Goal: Task Accomplishment & Management: Manage account settings

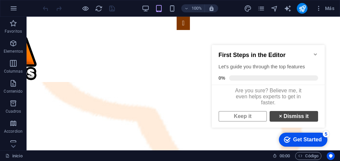
click at [297, 121] on link "× Dismiss it" at bounding box center [294, 116] width 49 height 11
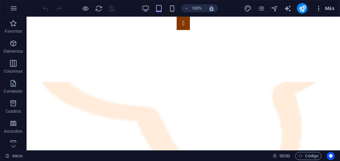
click at [329, 7] on span "Más" at bounding box center [325, 8] width 19 height 7
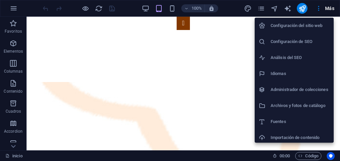
click at [306, 43] on h6 "Configuración de SEO" at bounding box center [300, 42] width 59 height 8
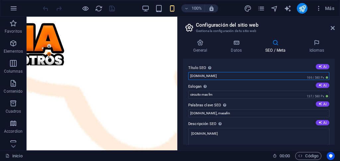
click at [243, 75] on input "[DOMAIN_NAME]" at bounding box center [258, 76] width 141 height 8
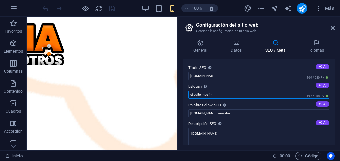
click at [243, 93] on input "circuito mas fm" at bounding box center [258, 94] width 141 height 8
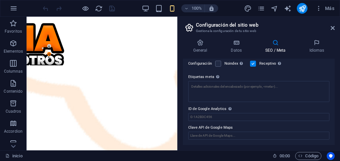
scroll to position [101, 0]
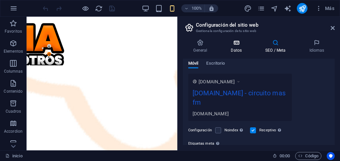
click at [238, 49] on h4 "Datos" at bounding box center [238, 46] width 35 height 14
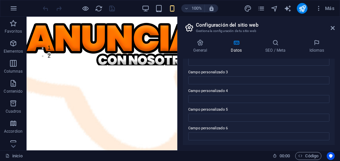
scroll to position [233, 0]
click at [201, 50] on h4 "General" at bounding box center [202, 46] width 38 height 14
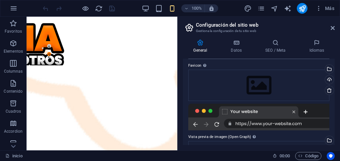
scroll to position [66, 0]
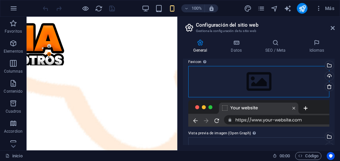
click at [282, 84] on div "Arrastra archivos aquí, haz clic para escoger archivos o selecciona archivos de…" at bounding box center [258, 81] width 141 height 31
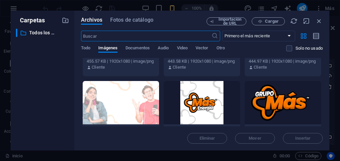
scroll to position [233, 0]
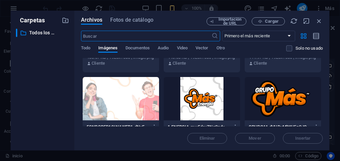
click at [266, 98] on div at bounding box center [283, 98] width 76 height 43
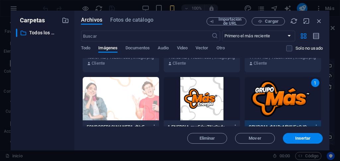
drag, startPoint x: 298, startPoint y: 138, endPoint x: 243, endPoint y: 123, distance: 57.4
click at [298, 138] on span "Insertar" at bounding box center [303, 138] width 16 height 4
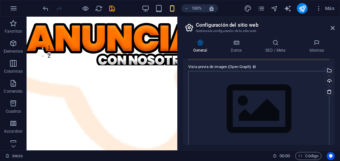
scroll to position [162, 0]
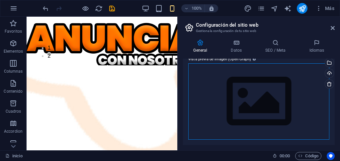
click at [276, 97] on div "Arrastra archivos aquí, haz clic para escoger archivos o selecciona archivos de…" at bounding box center [258, 101] width 141 height 76
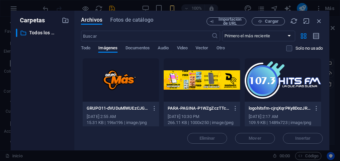
click at [132, 83] on div at bounding box center [121, 79] width 76 height 43
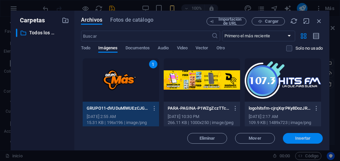
click at [291, 136] on span "Insertar" at bounding box center [303, 138] width 35 height 4
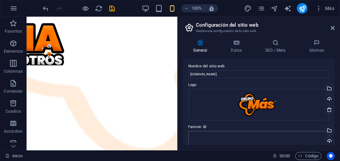
scroll to position [0, 0]
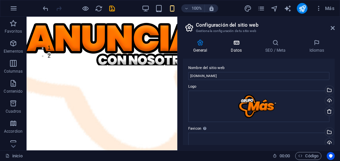
click at [239, 47] on h4 "Datos" at bounding box center [238, 46] width 35 height 14
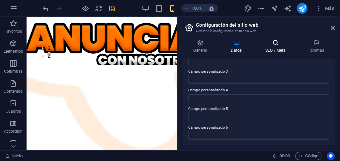
click at [265, 48] on h4 "SEO / Meta" at bounding box center [277, 46] width 44 height 14
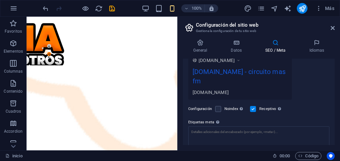
scroll to position [135, 0]
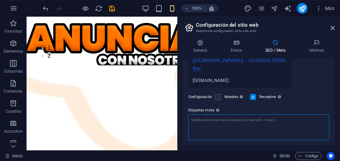
click at [265, 121] on textarea "Etiquetas meta Introduce aquí el código HTML que se incluirá en las etiquetas d…" at bounding box center [258, 127] width 141 height 26
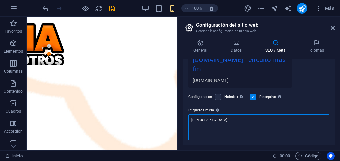
click at [251, 134] on textarea "[DEMOGRAPHIC_DATA]" at bounding box center [258, 127] width 141 height 26
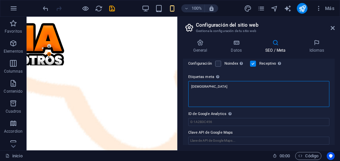
type textarea "[DEMOGRAPHIC_DATA]"
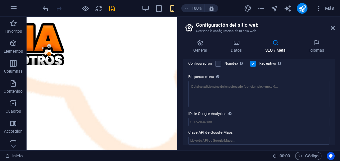
click at [250, 114] on body "[DOMAIN_NAME] inicio Favoritos Elementos Columnas Contenido Cuadros Accordion T…" at bounding box center [170, 80] width 340 height 161
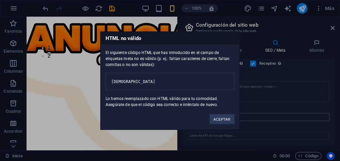
click at [227, 121] on button "ACEPTAR" at bounding box center [222, 119] width 25 height 10
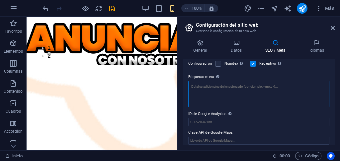
click at [244, 94] on textarea "Etiquetas meta Introduce aquí el código HTML que se incluirá en las etiquetas d…" at bounding box center [258, 94] width 141 height 26
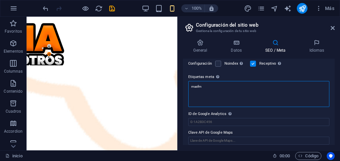
type textarea "masfm"
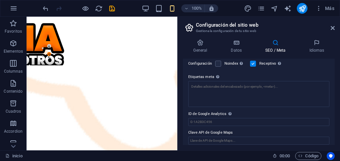
click at [263, 111] on body "[DOMAIN_NAME] inicio Favoritos Elementos Columnas Contenido Cuadros Accordion T…" at bounding box center [170, 80] width 340 height 161
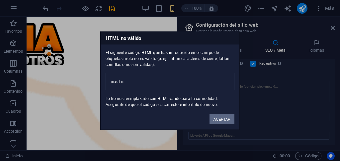
click at [225, 122] on button "ACEPTAR" at bounding box center [222, 119] width 25 height 10
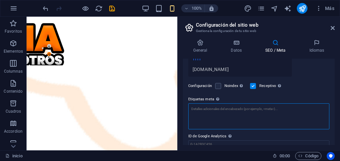
scroll to position [135, 0]
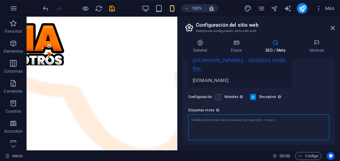
click at [222, 122] on textarea "Etiquetas meta Introduce aquí el código HTML que se incluirá en las etiquetas d…" at bounding box center [258, 127] width 141 height 26
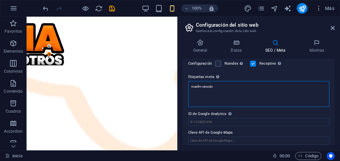
type textarea "masfm circuito"
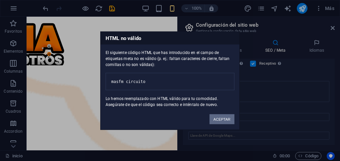
click at [258, 111] on body "[DOMAIN_NAME] inicio Favoritos Elementos Columnas Contenido Cuadros Accordion T…" at bounding box center [170, 80] width 340 height 161
click at [223, 121] on button "ACEPTAR" at bounding box center [222, 119] width 25 height 10
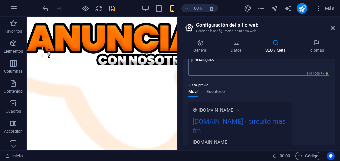
scroll to position [40, 0]
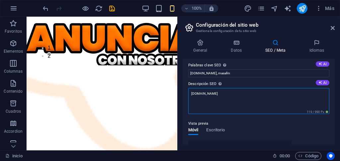
click at [238, 94] on textarea "[DOMAIN_NAME]" at bounding box center [258, 101] width 141 height 26
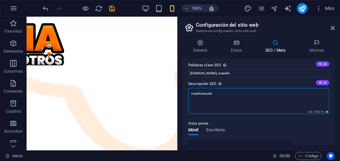
type textarea "masfmcircuito"
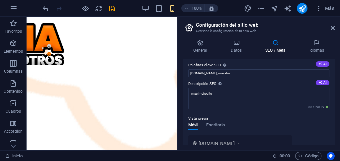
click at [249, 127] on div "Vista previa Móvil Escritorio [DOMAIN_NAME] [DOMAIN_NAME] - circuito mas fm mas…" at bounding box center [258, 145] width 141 height 73
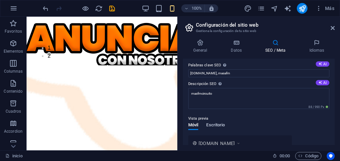
click at [216, 126] on span "Escritorio" at bounding box center [215, 125] width 19 height 9
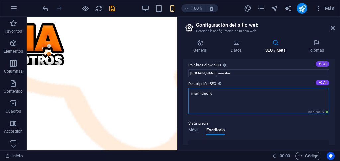
click at [224, 94] on textarea "masfmcircuito" at bounding box center [258, 101] width 141 height 26
drag, startPoint x: 230, startPoint y: 93, endPoint x: 189, endPoint y: 95, distance: 40.6
click at [189, 95] on textarea "masfmcircuito" at bounding box center [258, 101] width 141 height 26
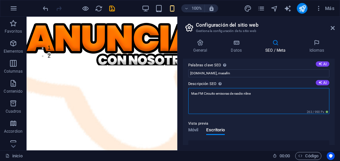
click at [239, 93] on textarea "Mas FM Circuito emisoras de rasdio nline" at bounding box center [258, 101] width 141 height 26
click at [252, 92] on textarea "Mas FM Circuito emisoras de radio nline" at bounding box center [258, 101] width 141 height 26
click at [214, 93] on textarea "Mas FM Circuito emisoras de radio online," at bounding box center [258, 101] width 141 height 26
click at [251, 94] on textarea "Mas FM Circuito emisoras de radio online," at bounding box center [258, 101] width 141 height 26
click at [216, 94] on textarea "Mas FM Circuito emisoras de radio online," at bounding box center [258, 101] width 141 height 26
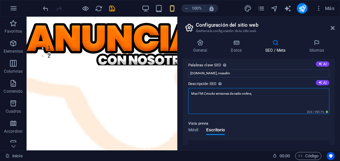
click at [215, 94] on textarea "Mas FM Circuito emisoras de radio online," at bounding box center [258, 101] width 141 height 26
paste textarea ","
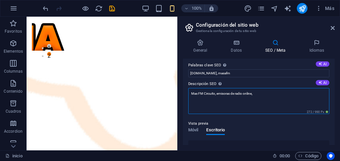
click at [258, 92] on textarea "Mas FM Circuito, emisoras de radio online," at bounding box center [258, 101] width 141 height 26
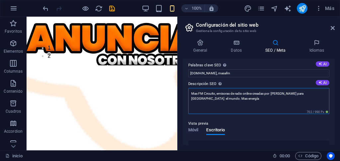
paste textarea ","
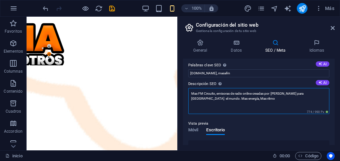
paste textarea ","
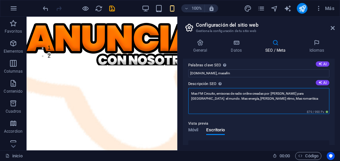
paste textarea ","
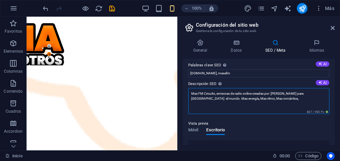
click at [267, 99] on textarea "Mas FM Circuito, emisoras de radio online creadas por [PERSON_NAME] para [GEOGR…" at bounding box center [258, 101] width 141 height 26
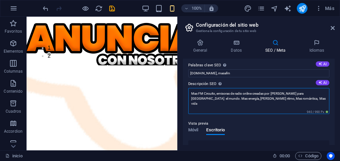
paste textarea ","
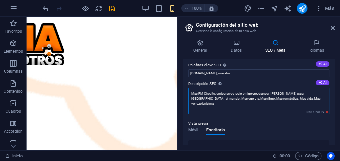
paste textarea ","
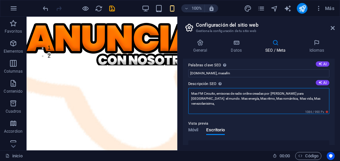
drag, startPoint x: 297, startPoint y: 98, endPoint x: 313, endPoint y: 102, distance: 16.4
click at [313, 102] on textarea "Mas FM Circuito, emisoras de radio online creadas por [PERSON_NAME] para [GEOGR…" at bounding box center [258, 101] width 141 height 26
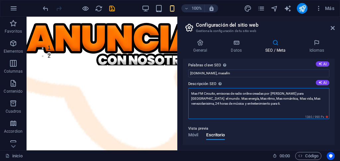
click at [227, 99] on textarea "Mas FM Circuito, emisoras de radio online creadas por [PERSON_NAME] para [GEOGR…" at bounding box center [258, 103] width 141 height 31
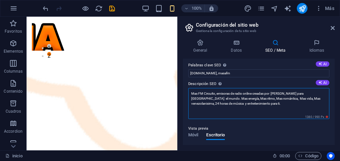
click at [257, 97] on textarea "Mas FM Circuito, emisoras de radio online creadas por [PERSON_NAME] para [GEOGR…" at bounding box center [258, 103] width 141 height 31
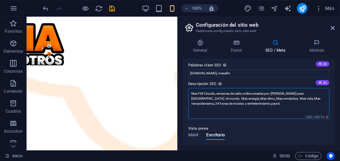
click at [281, 92] on textarea "Mas FM Circuito, emisoras de radio online creadas por [PERSON_NAME] para [GEOGR…" at bounding box center [258, 103] width 141 height 31
click at [251, 108] on textarea "Mas FM Circuito, emisoras de radio online creadas por [PERSON_NAME] para [GEOGR…" at bounding box center [258, 103] width 141 height 31
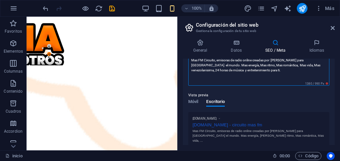
scroll to position [106, 0]
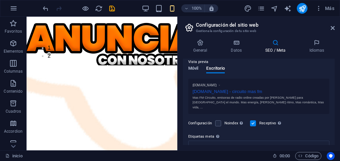
type textarea "Mas FM Circuito, emisoras de radio online creadas por [PERSON_NAME] para [GEOGR…"
click at [190, 68] on span "Móvil" at bounding box center [193, 68] width 10 height 9
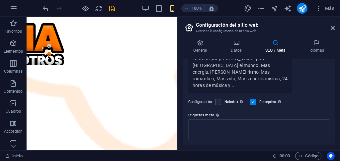
scroll to position [194, 0]
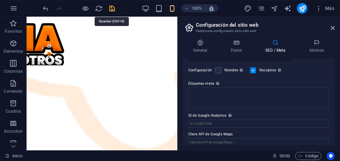
click at [110, 9] on icon "save" at bounding box center [112, 9] width 8 height 8
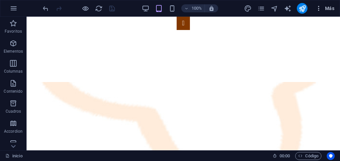
click at [331, 8] on span "Más" at bounding box center [325, 8] width 19 height 7
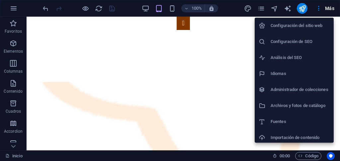
click at [294, 43] on h6 "Configuración de SEO" at bounding box center [300, 42] width 59 height 8
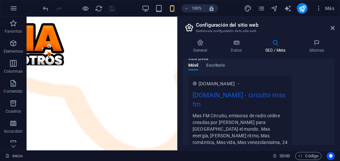
scroll to position [100, 0]
click at [218, 66] on span "Escritorio" at bounding box center [215, 65] width 19 height 9
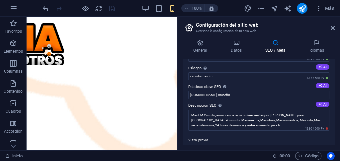
scroll to position [0, 0]
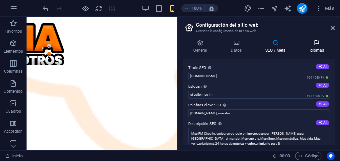
click at [315, 47] on h4 "Idiomas" at bounding box center [317, 46] width 36 height 14
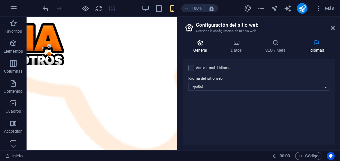
click at [212, 49] on h4 "General" at bounding box center [202, 46] width 38 height 14
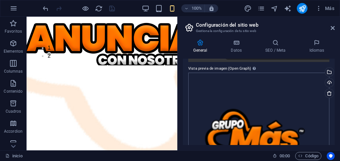
scroll to position [219, 0]
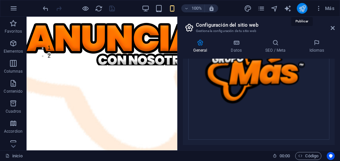
click at [300, 9] on body "[DOMAIN_NAME] inicio Favoritos Elementos Columnas Contenido Cuadros Accordion T…" at bounding box center [170, 80] width 340 height 161
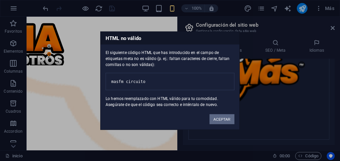
click at [216, 119] on button "ACEPTAR" at bounding box center [222, 119] width 25 height 10
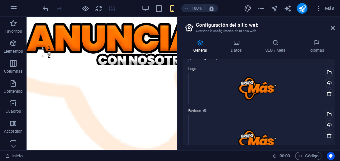
scroll to position [0, 0]
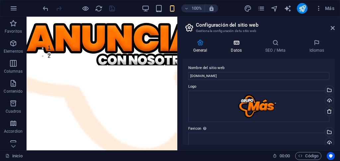
click at [238, 47] on h4 "Datos" at bounding box center [238, 46] width 35 height 14
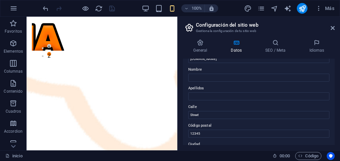
scroll to position [66, 0]
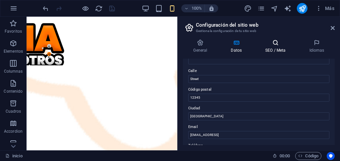
click at [272, 45] on icon at bounding box center [275, 42] width 41 height 7
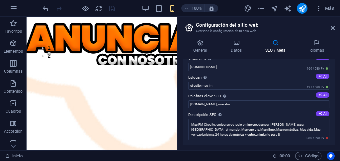
scroll to position [0, 0]
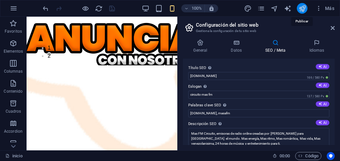
click at [301, 6] on icon "publish" at bounding box center [303, 9] width 8 height 8
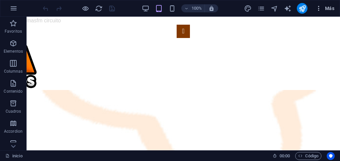
click at [328, 5] on span "Más" at bounding box center [325, 8] width 19 height 7
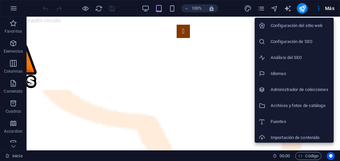
click at [282, 42] on h6 "Configuración de SEO" at bounding box center [300, 42] width 59 height 8
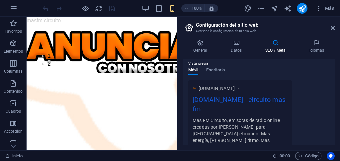
scroll to position [194, 0]
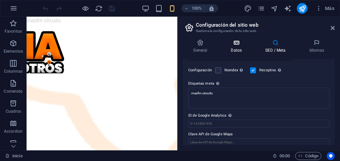
click at [239, 51] on h4 "Datos" at bounding box center [238, 46] width 35 height 14
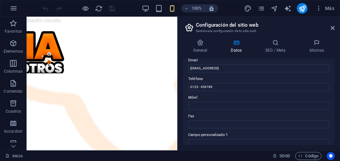
scroll to position [233, 0]
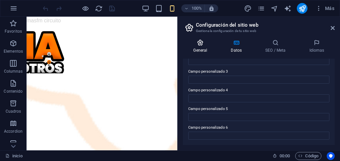
click at [201, 52] on h4 "General" at bounding box center [202, 46] width 38 height 14
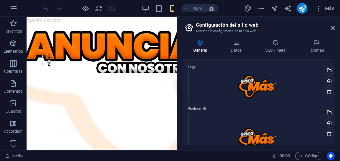
scroll to position [0, 0]
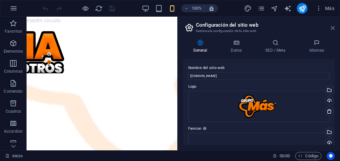
click at [333, 27] on icon at bounding box center [333, 27] width 4 height 5
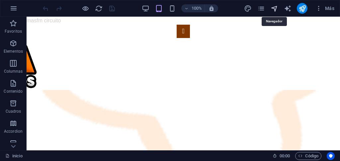
click at [278, 9] on icon "navigator" at bounding box center [275, 9] width 8 height 8
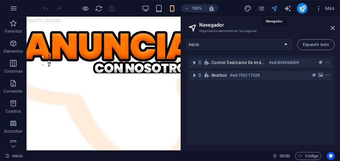
click at [278, 10] on icon "navigator" at bounding box center [275, 9] width 8 height 8
